Goal: Task Accomplishment & Management: Manage account settings

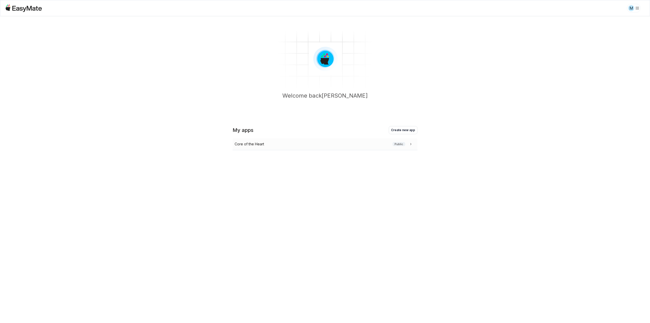
click at [409, 142] on icon at bounding box center [410, 143] width 5 height 5
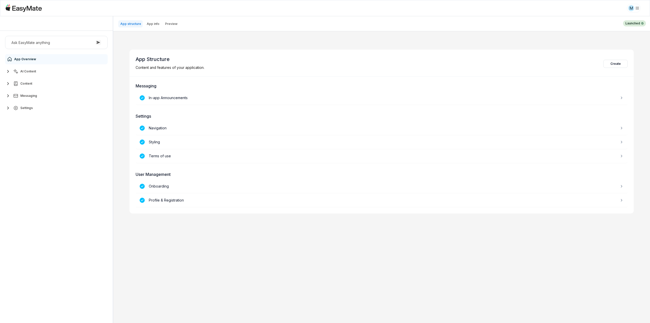
click at [39, 70] on button "AI Content" at bounding box center [56, 71] width 103 height 10
click at [40, 83] on link "Agents 2" at bounding box center [59, 83] width 95 height 10
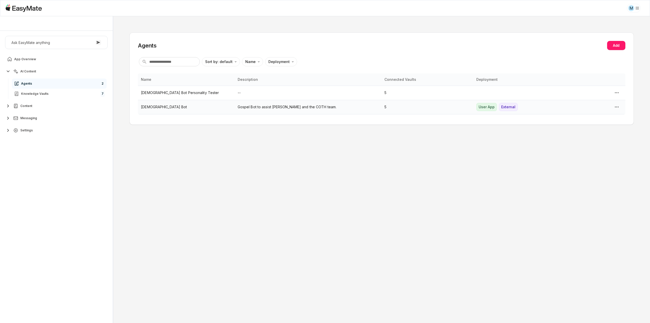
click at [206, 108] on p "[DEMOGRAPHIC_DATA] Bot" at bounding box center [186, 107] width 90 height 6
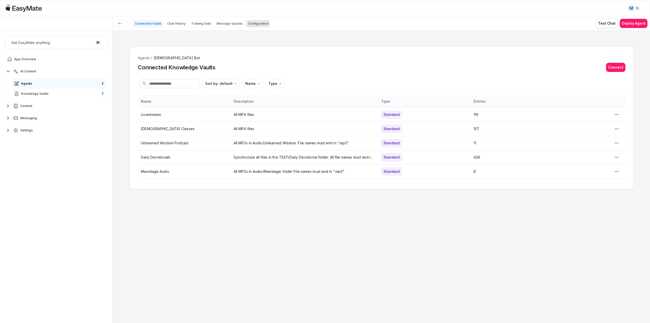
click at [253, 24] on p "Configuration" at bounding box center [258, 24] width 20 height 4
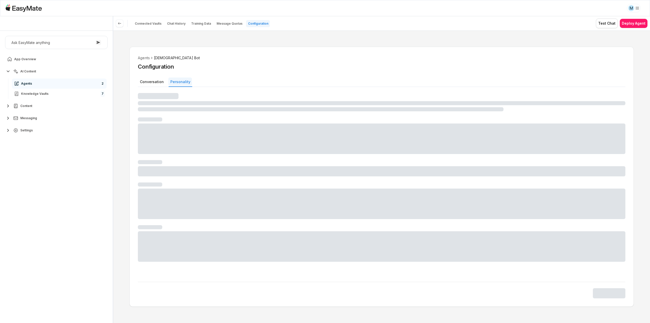
click at [177, 80] on button "Personality" at bounding box center [180, 81] width 24 height 8
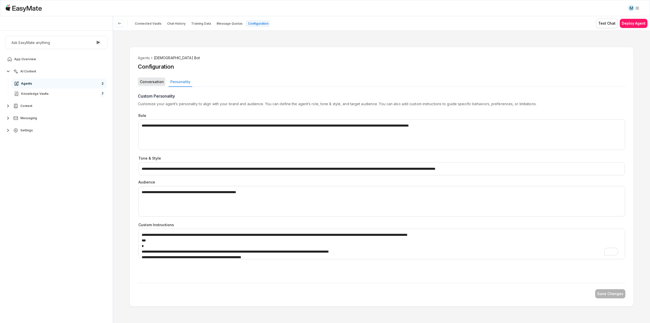
click at [162, 83] on button "Conversation" at bounding box center [151, 81] width 27 height 8
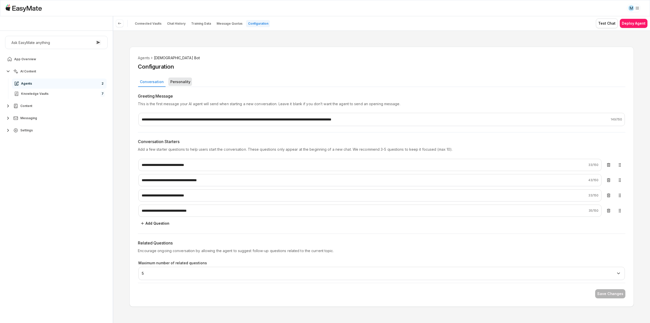
click at [172, 82] on button "Personality" at bounding box center [180, 81] width 24 height 8
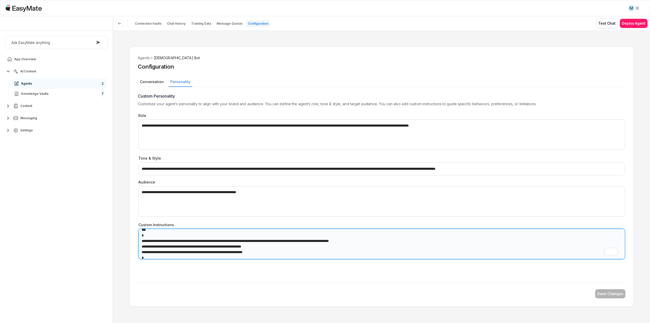
scroll to position [11, 0]
drag, startPoint x: 142, startPoint y: 232, endPoint x: 272, endPoint y: 251, distance: 131.4
click at [272, 251] on textarea "Custom Instructions" at bounding box center [381, 243] width 486 height 30
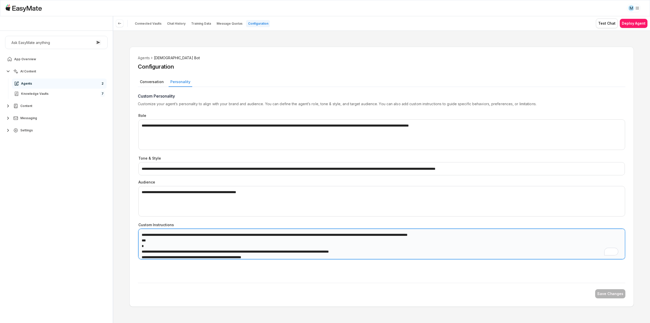
drag, startPoint x: 144, startPoint y: 234, endPoint x: 468, endPoint y: 235, distance: 323.9
click at [468, 235] on textarea "Custom Instructions" at bounding box center [381, 243] width 486 height 30
click at [265, 257] on textarea "Custom Instructions" at bounding box center [381, 243] width 486 height 30
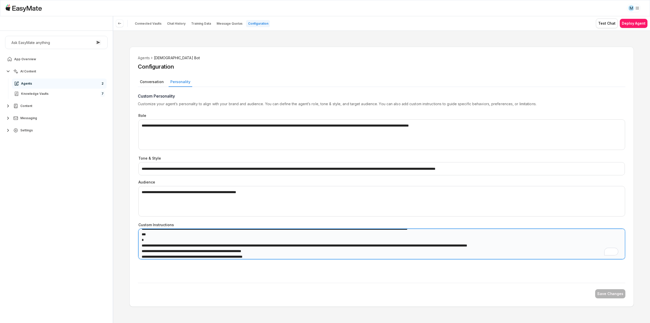
scroll to position [25, 0]
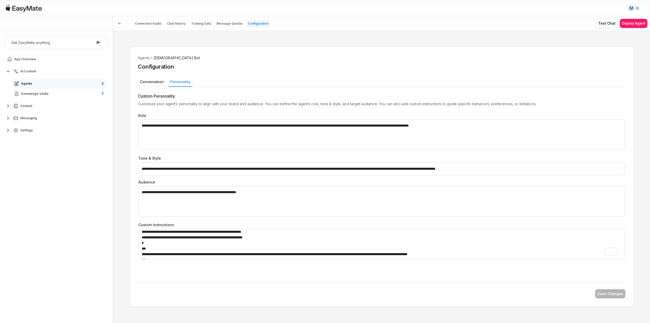
type textarea "*"
